Goal: Task Accomplishment & Management: Use online tool/utility

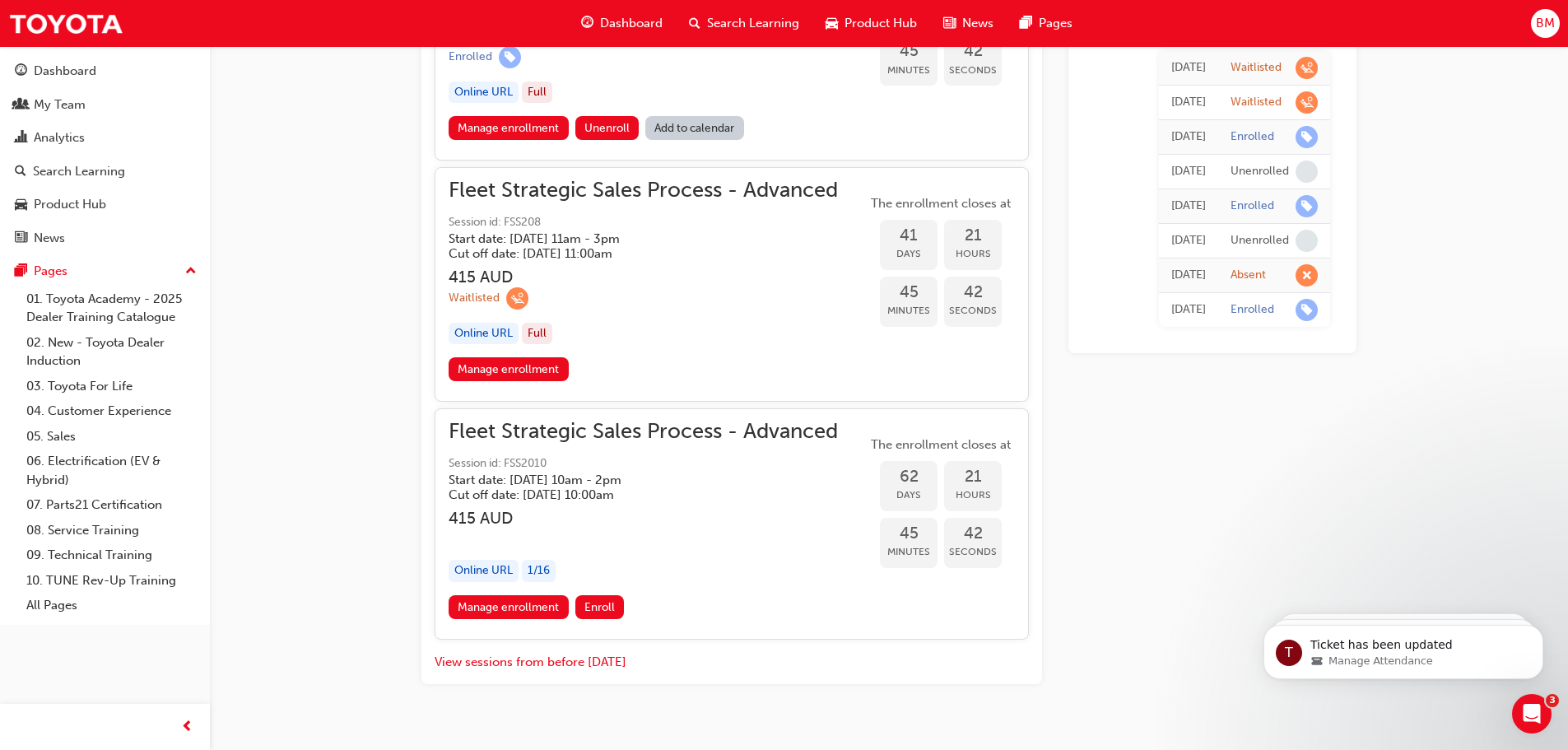
scroll to position [2535, 0]
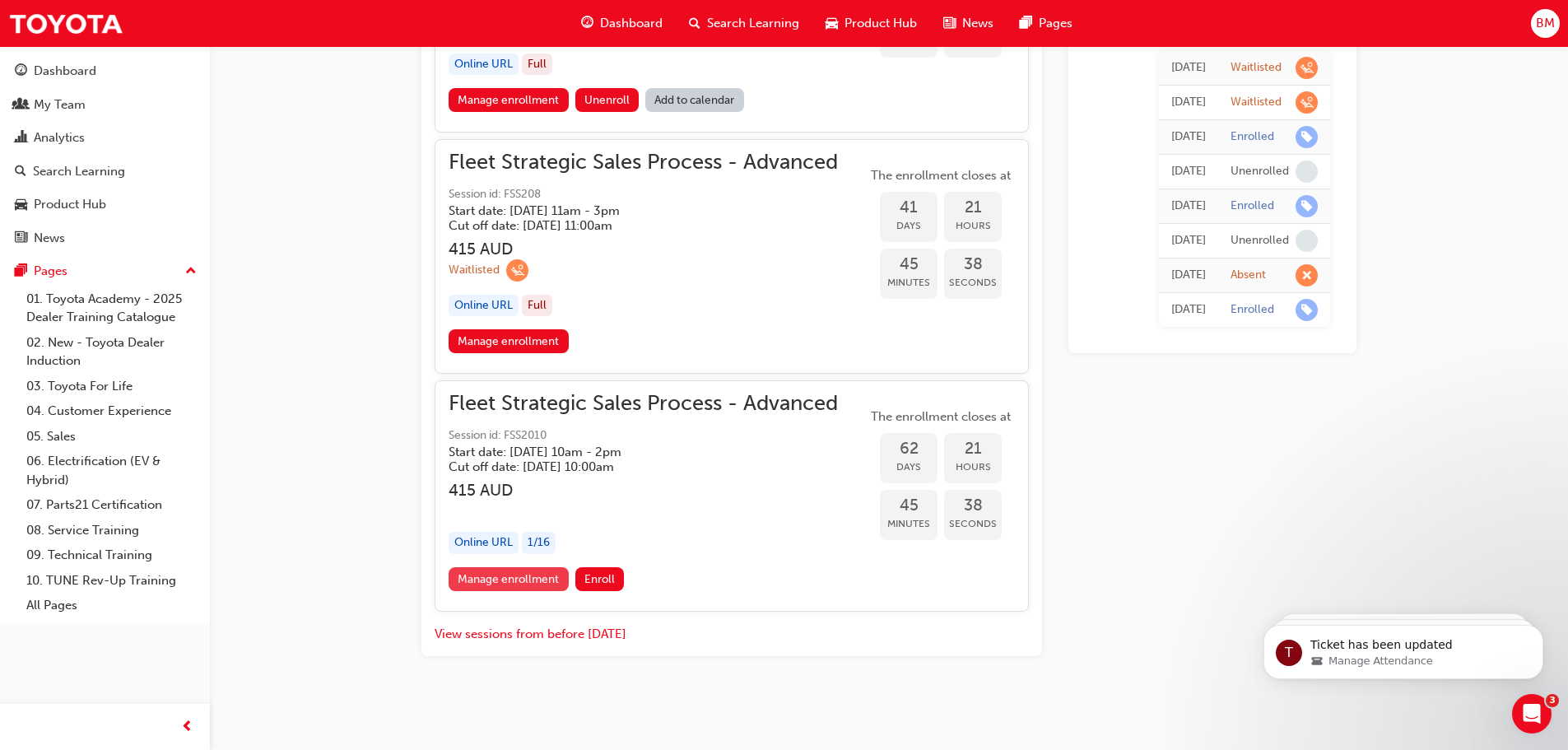
click at [528, 581] on link "Manage enrollment" at bounding box center [508, 579] width 120 height 23
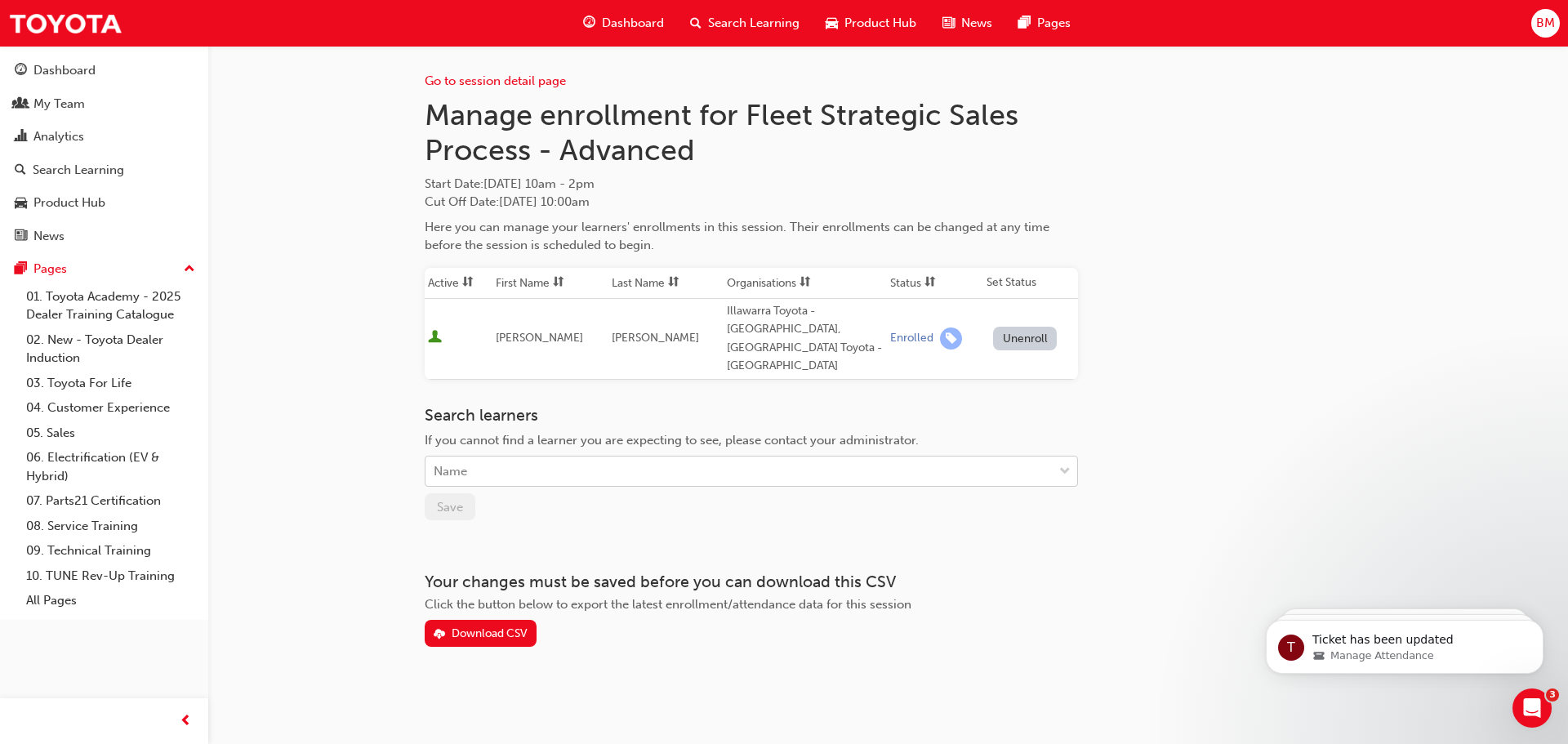
click at [605, 453] on div "Search learners If you cannot find a learner you are expecting to see, please c…" at bounding box center [751, 446] width 654 height 82
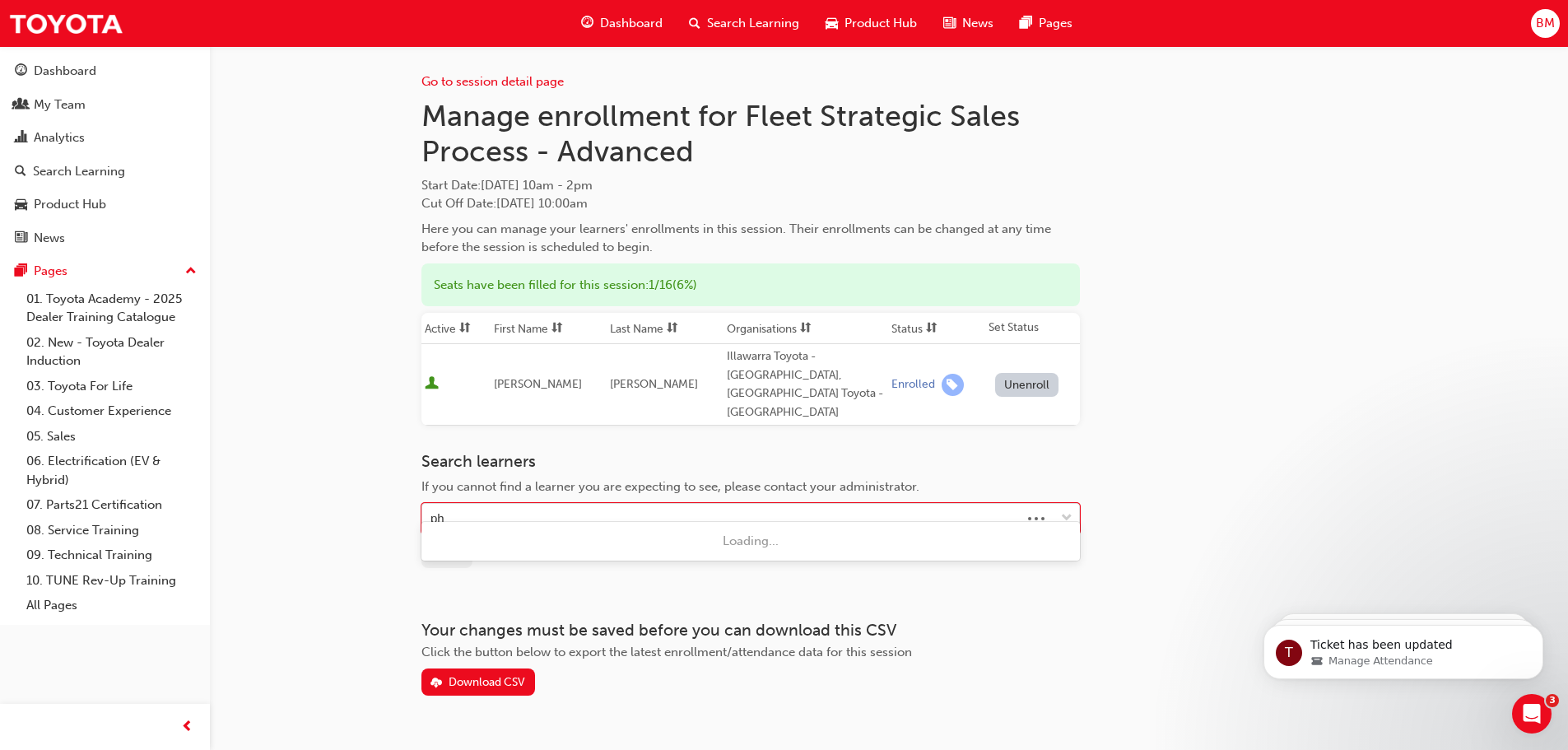
type input "phi"
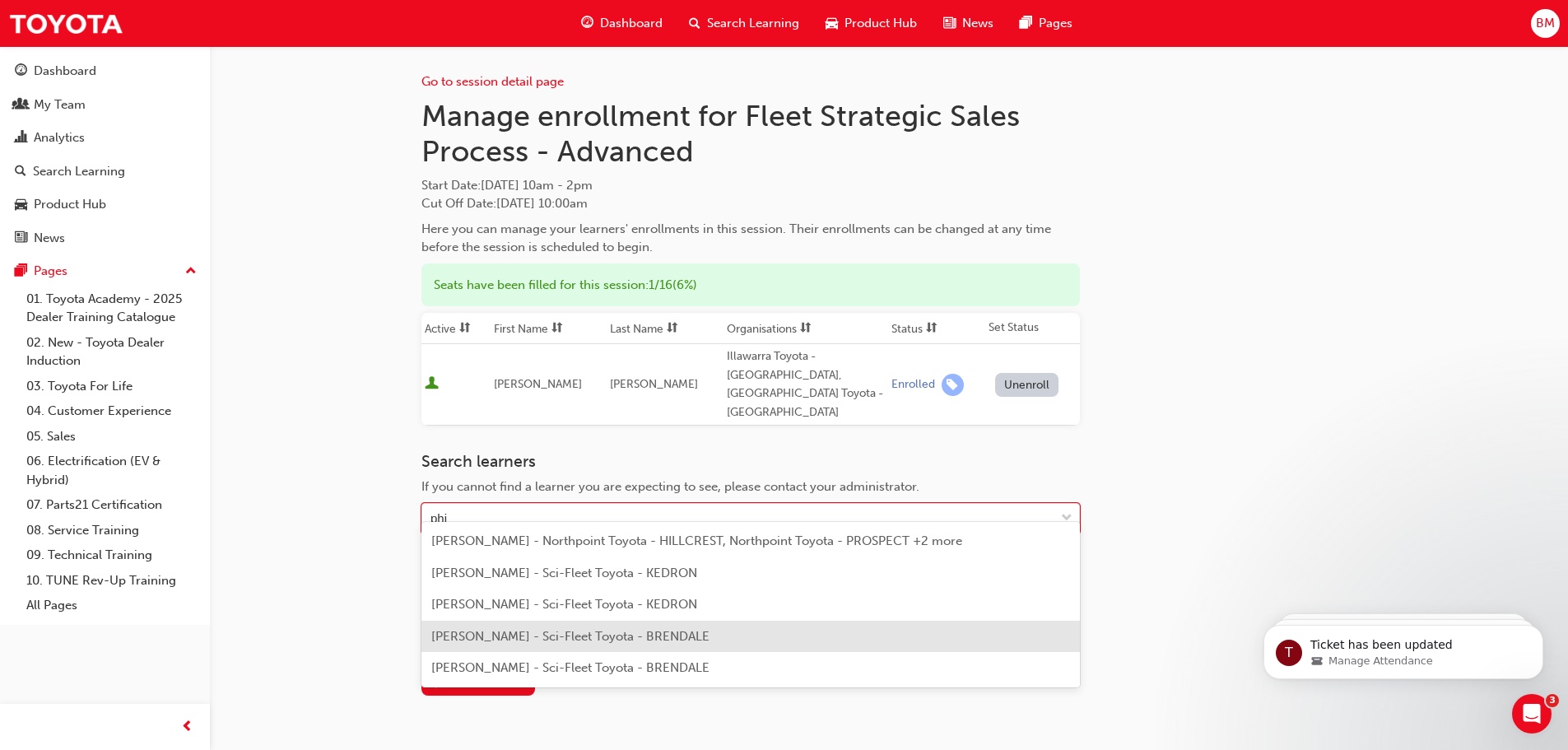
click at [571, 645] on div "[PERSON_NAME] - Sci-Fleet Toyota - BRENDALE" at bounding box center [750, 636] width 659 height 32
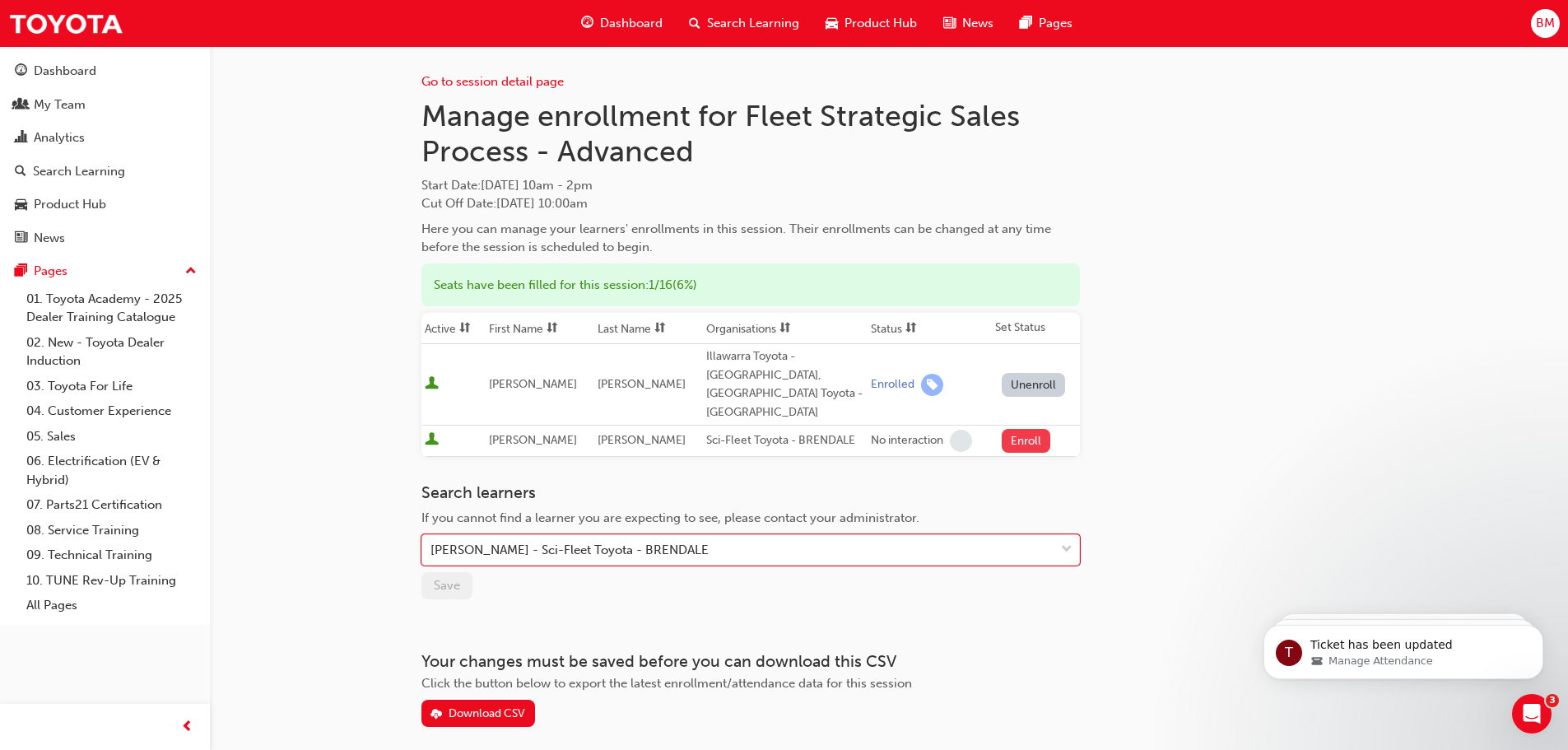
click at [1025, 429] on button "Enroll" at bounding box center [1026, 440] width 50 height 23
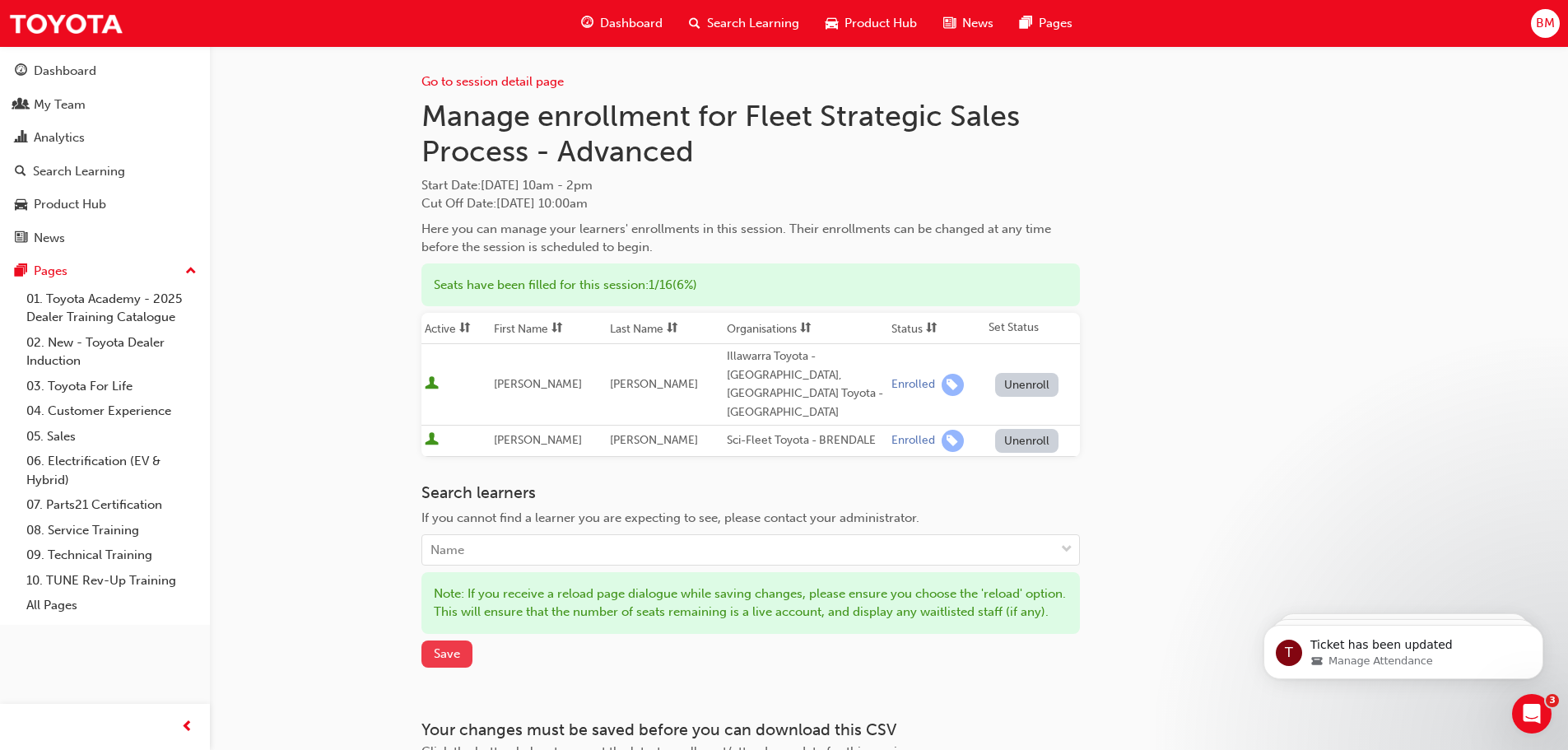
click at [444, 655] on span "Save" at bounding box center [446, 653] width 26 height 15
